Goal: Transaction & Acquisition: Purchase product/service

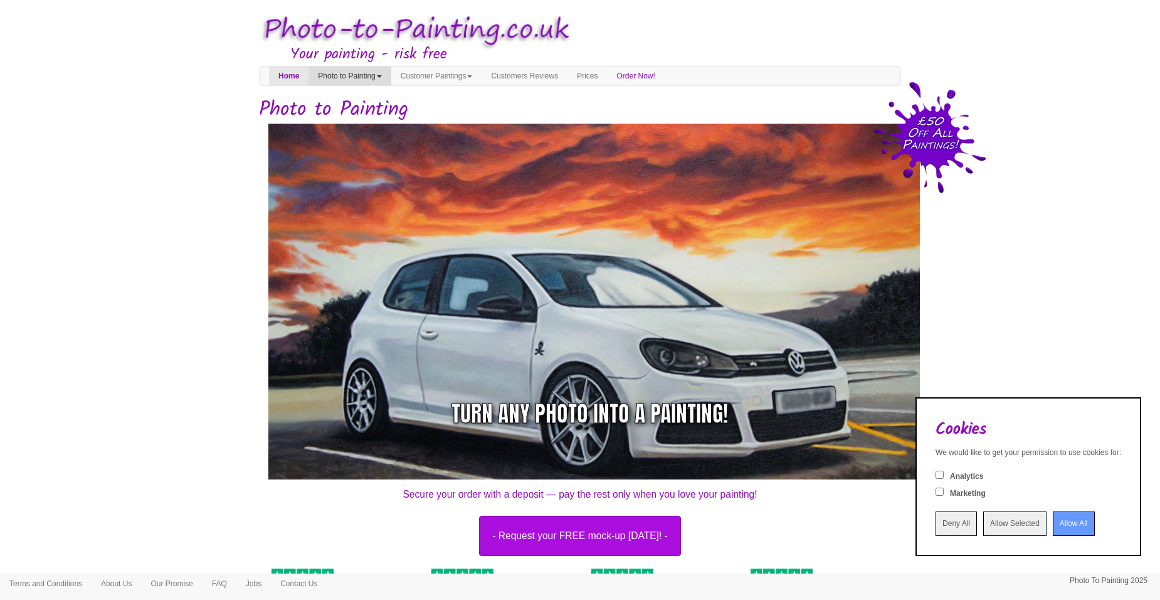
click at [386, 78] on link "Photo to Painting" at bounding box center [350, 75] width 82 height 19
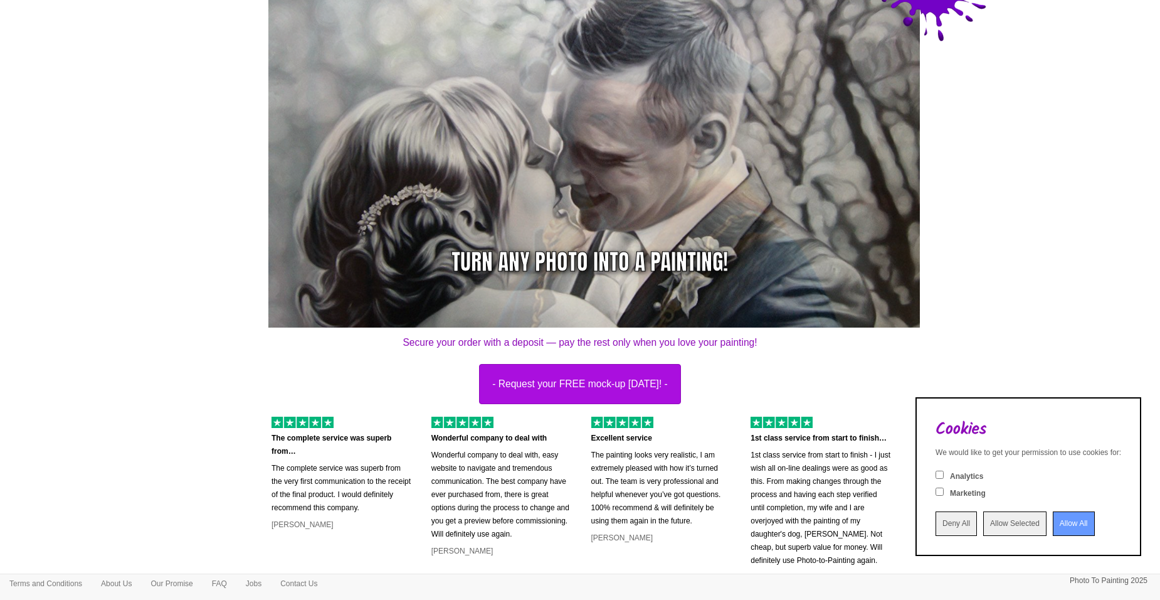
scroll to position [188, 0]
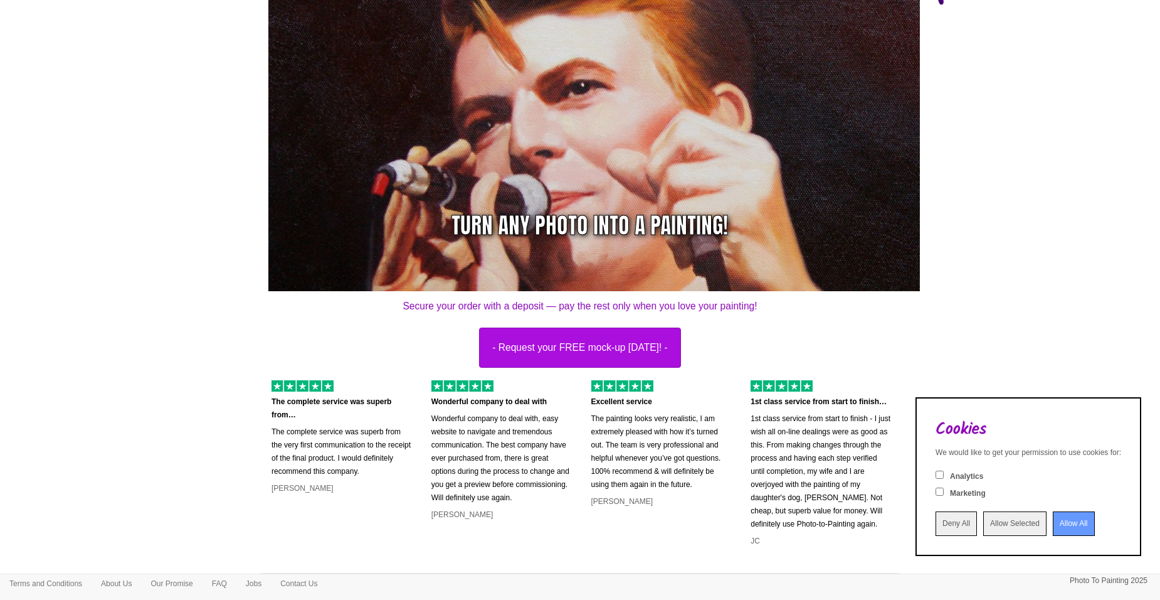
click at [1053, 522] on input "Allow All" at bounding box center [1074, 523] width 42 height 24
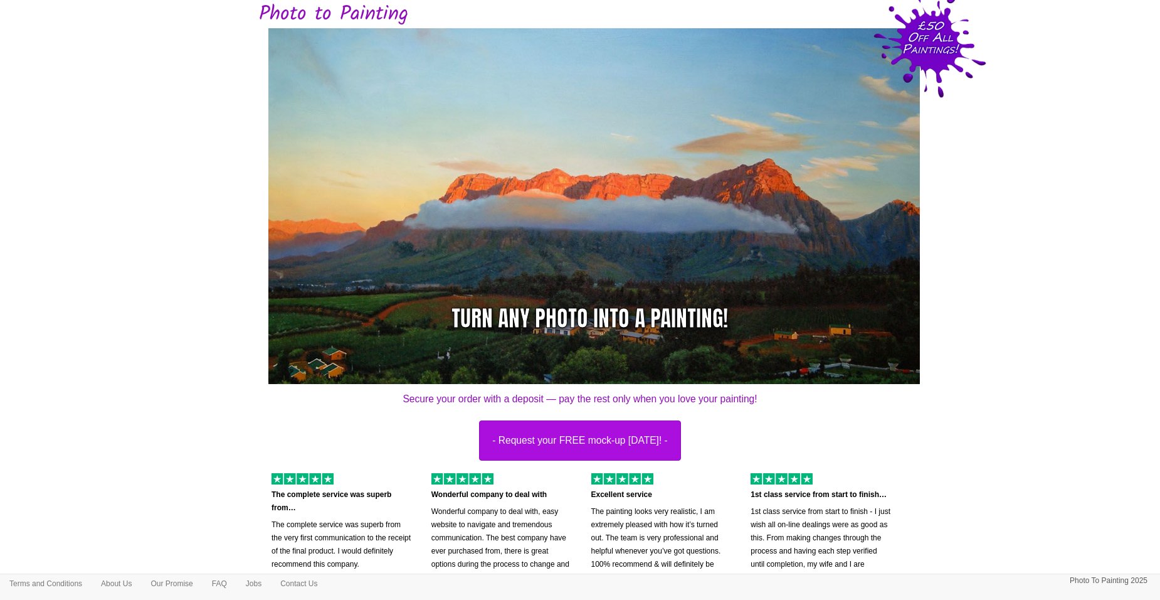
scroll to position [125, 0]
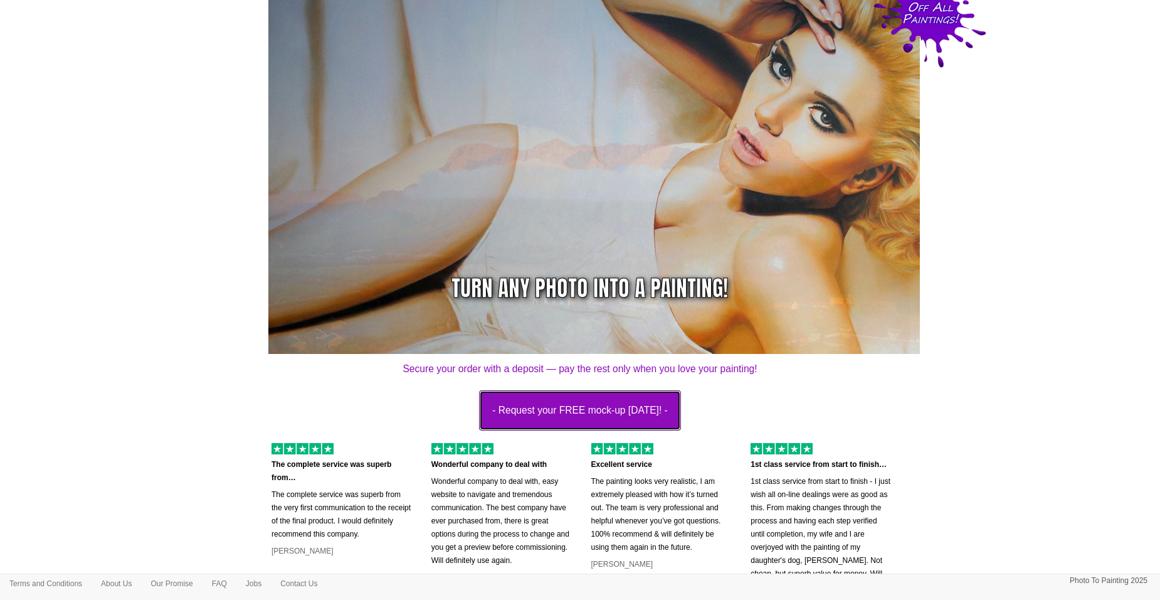
click at [612, 415] on button "- Request your FREE mock-up [DATE]! -" at bounding box center [580, 410] width 202 height 40
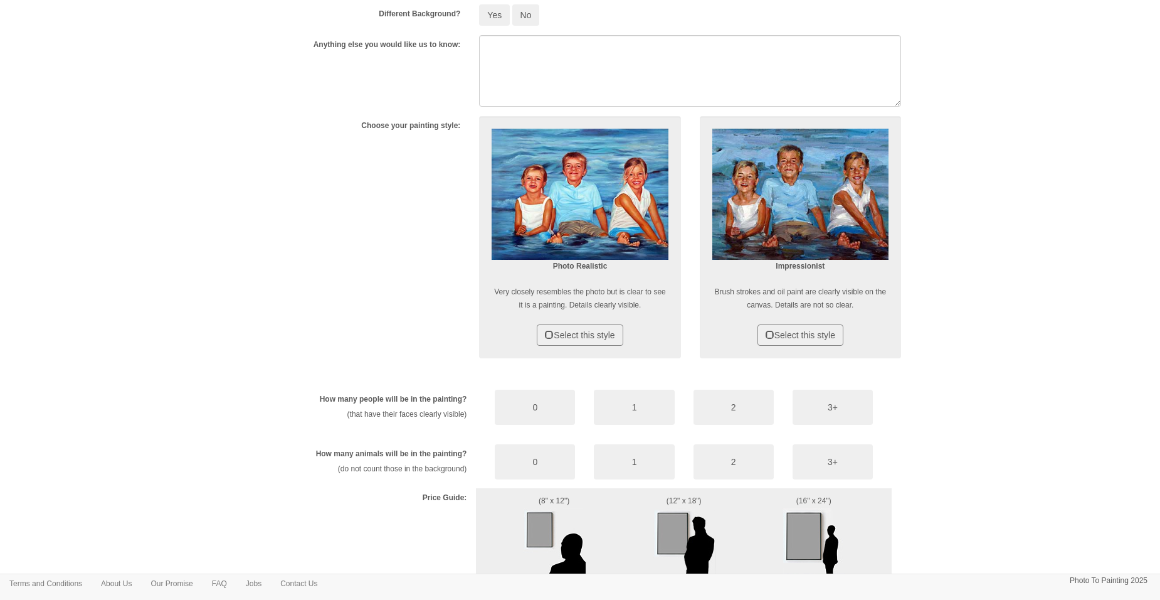
scroll to position [376, 0]
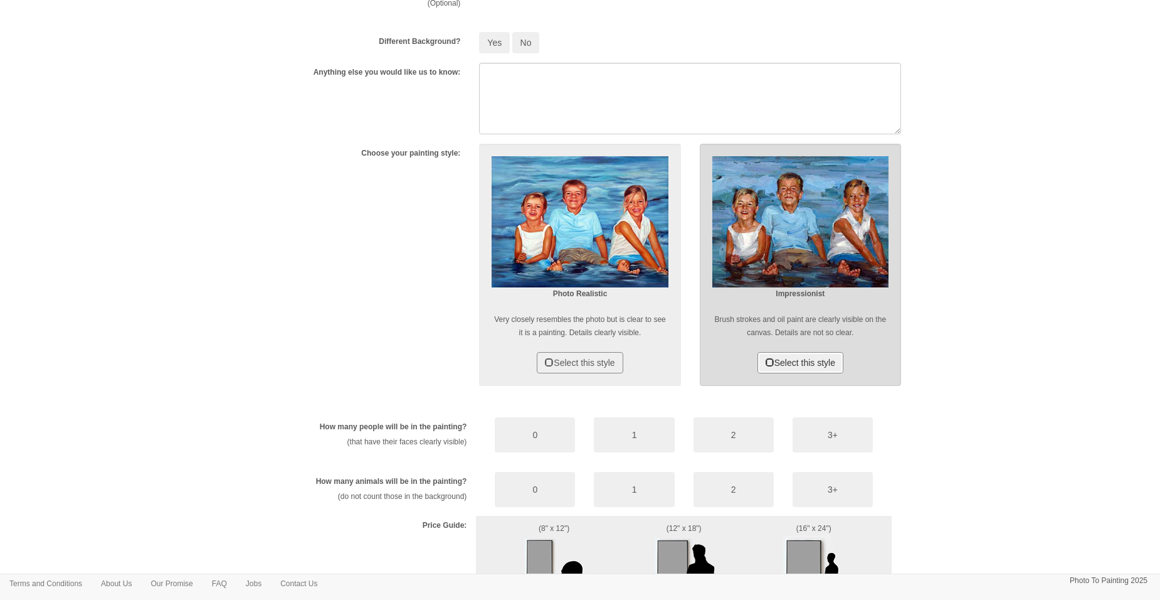
click at [790, 367] on button "Select this style" at bounding box center [801, 362] width 86 height 21
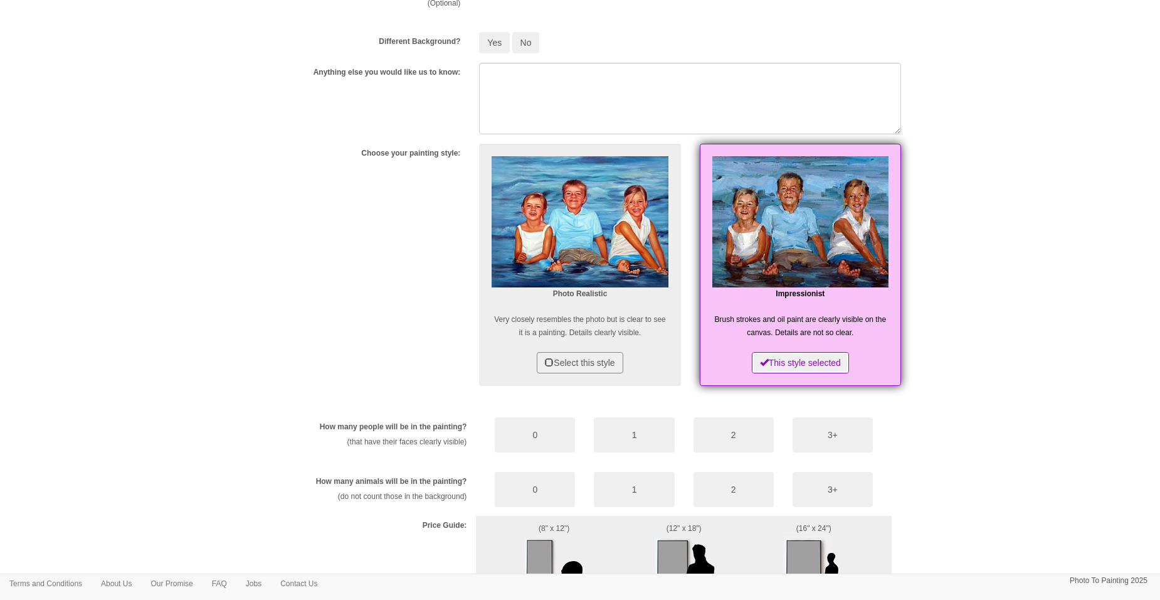
click at [790, 367] on button "This style selected" at bounding box center [800, 362] width 97 height 21
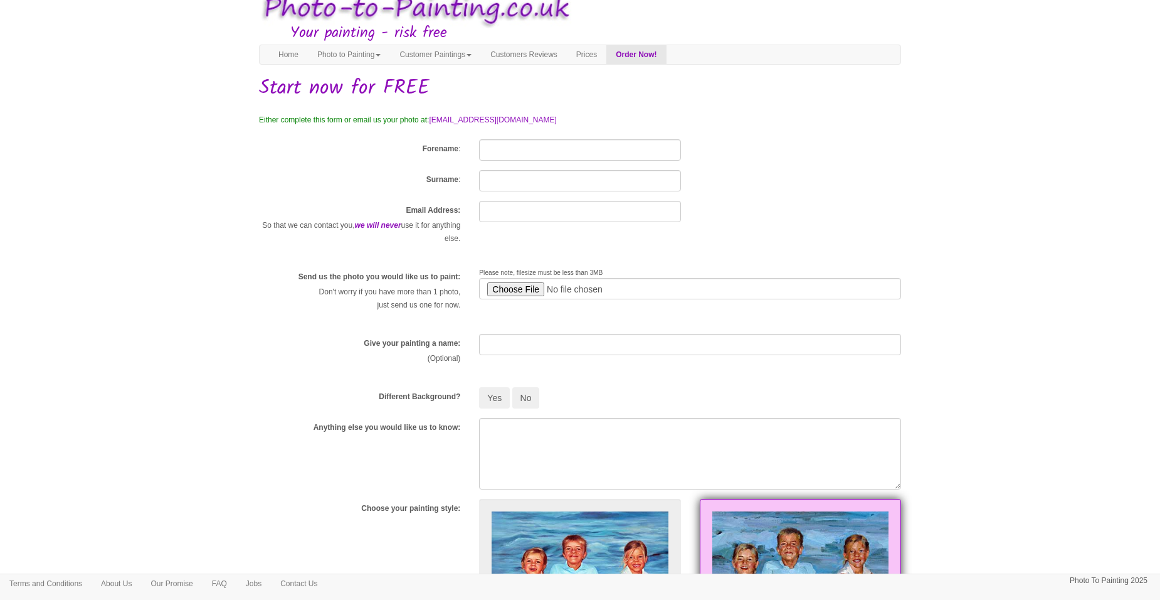
scroll to position [0, 0]
